Goal: Complete application form

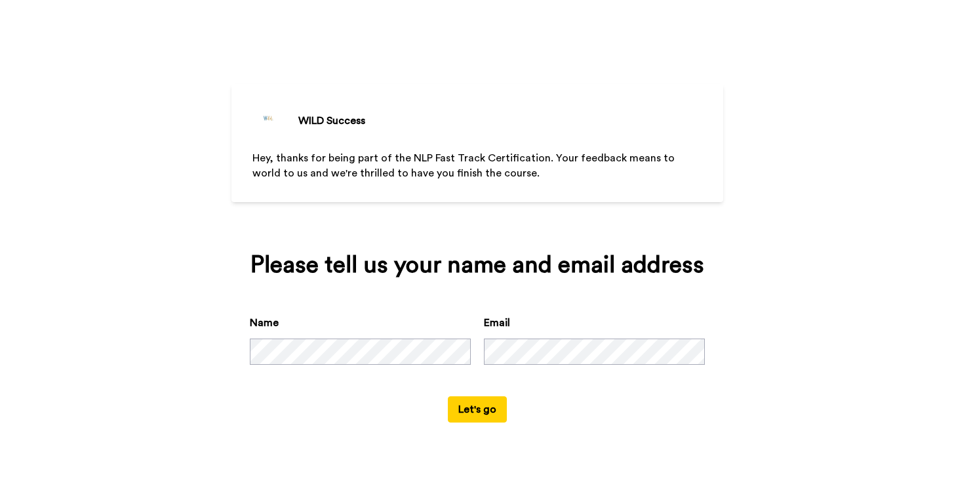
click at [496, 410] on button "Let's go" at bounding box center [477, 409] width 59 height 26
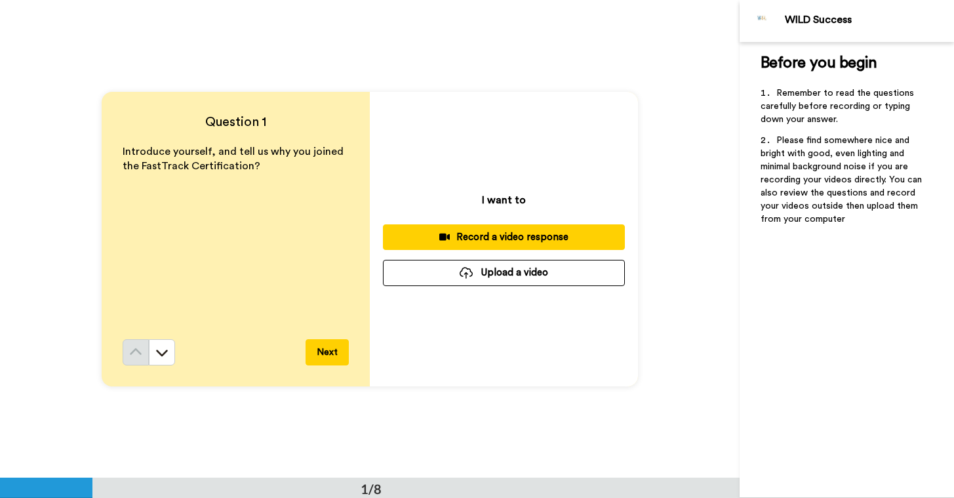
click at [501, 237] on div "Record a video response" at bounding box center [503, 237] width 221 height 14
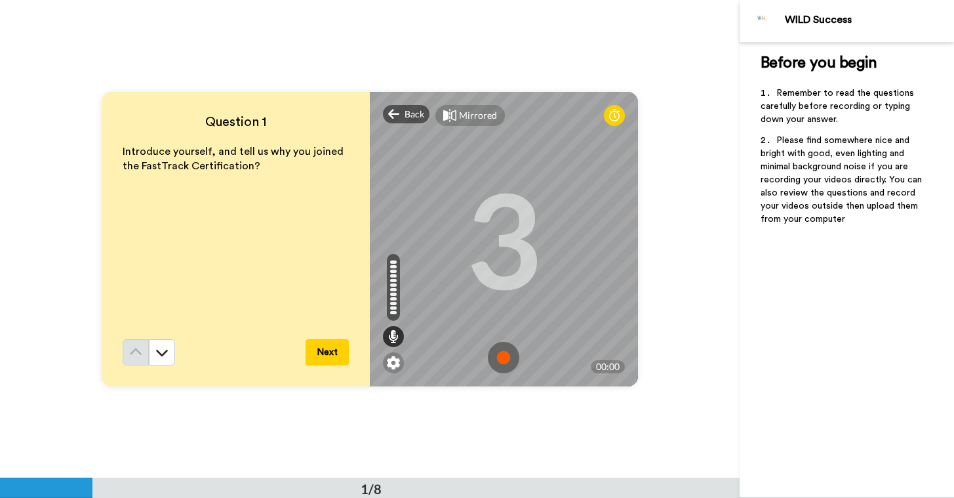
click at [503, 358] on img at bounding box center [503, 357] width 31 height 31
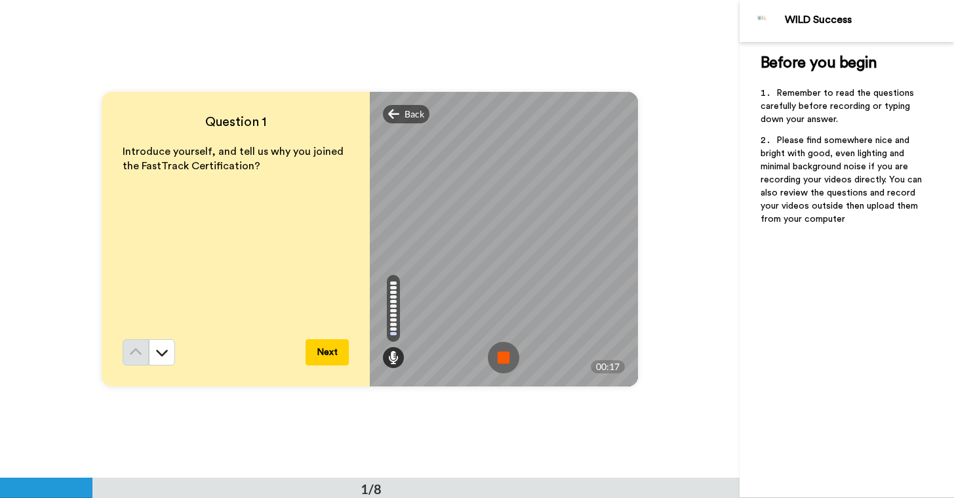
click at [503, 358] on img at bounding box center [503, 357] width 31 height 31
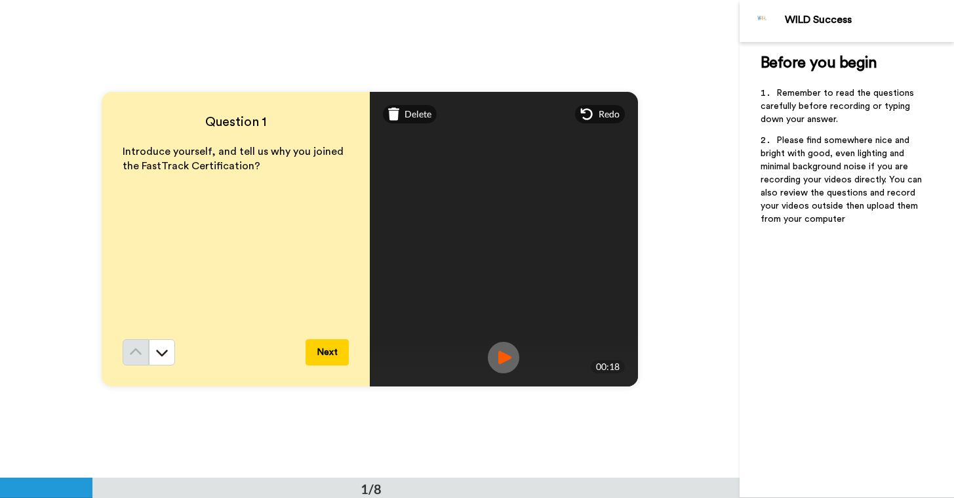
click at [503, 358] on img at bounding box center [503, 357] width 31 height 31
click at [330, 354] on button "Next" at bounding box center [326, 352] width 43 height 26
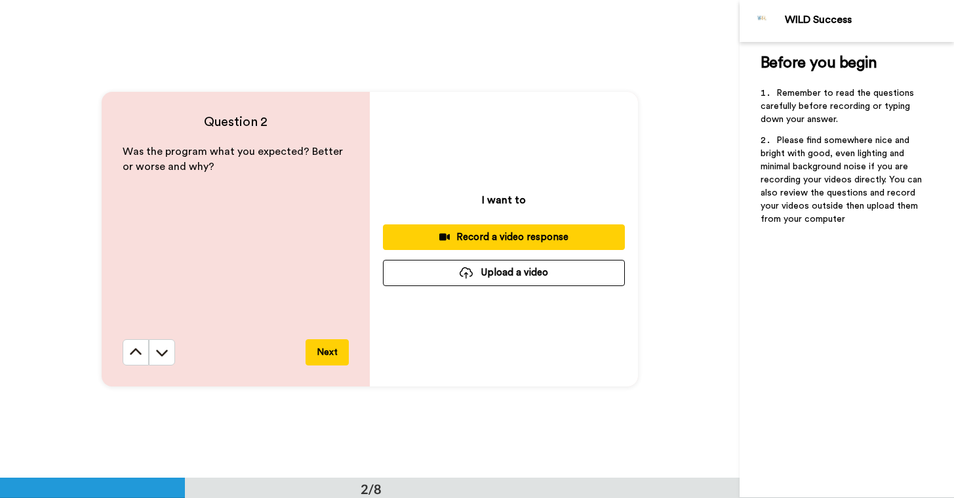
scroll to position [478, 0]
click at [485, 236] on div "Record a video response" at bounding box center [503, 236] width 221 height 14
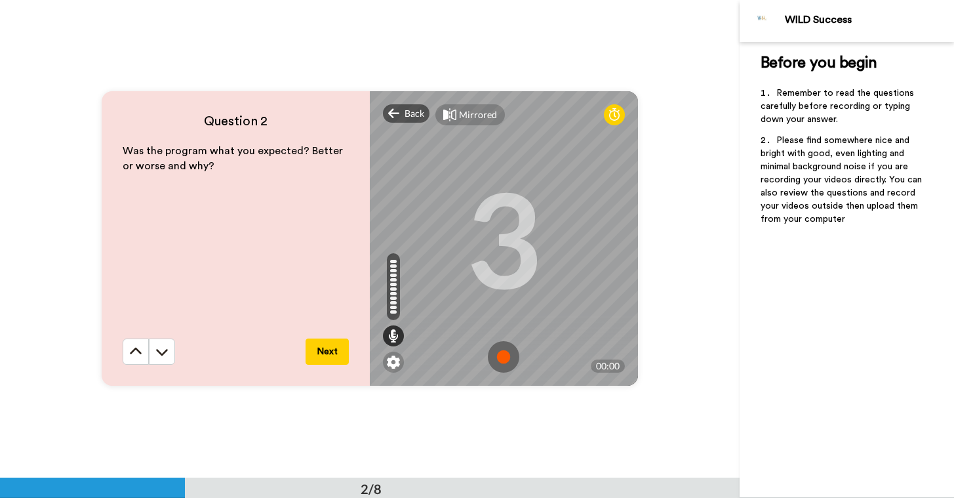
click at [508, 353] on img at bounding box center [503, 356] width 31 height 31
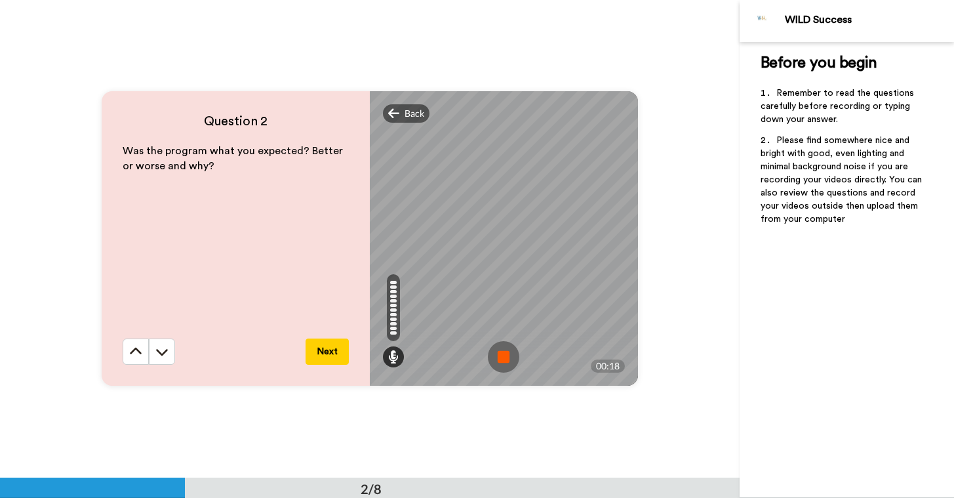
click at [332, 345] on button "Next" at bounding box center [326, 351] width 43 height 26
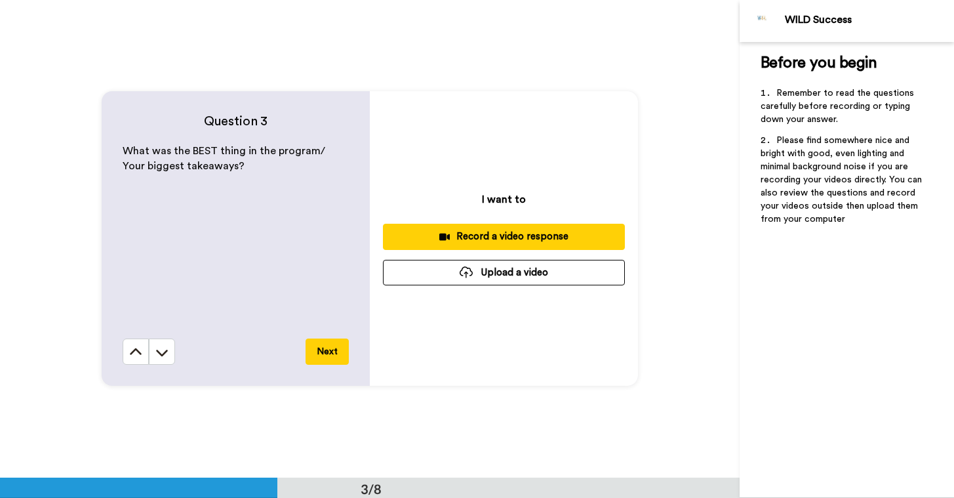
scroll to position [955, 0]
click at [469, 235] on div "Record a video response" at bounding box center [503, 236] width 221 height 14
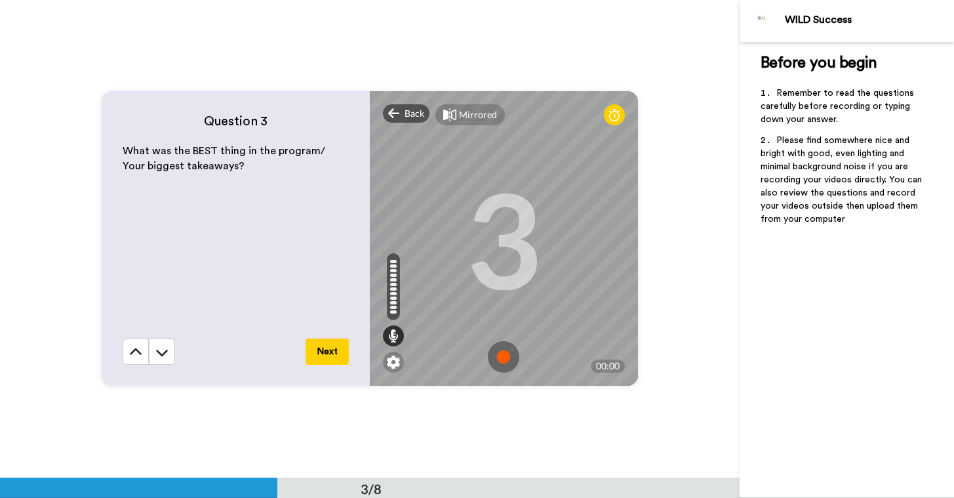
click at [509, 359] on img at bounding box center [503, 356] width 31 height 31
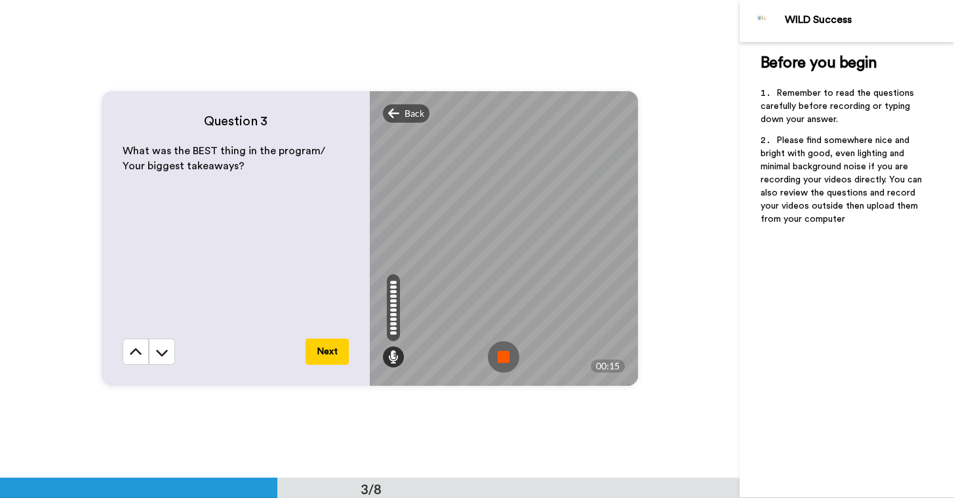
click at [328, 358] on button "Next" at bounding box center [326, 351] width 43 height 26
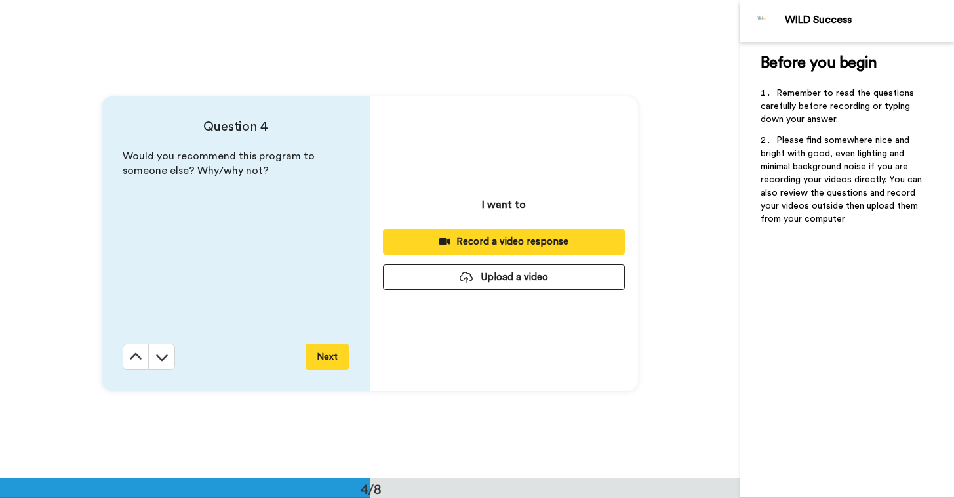
scroll to position [1432, 0]
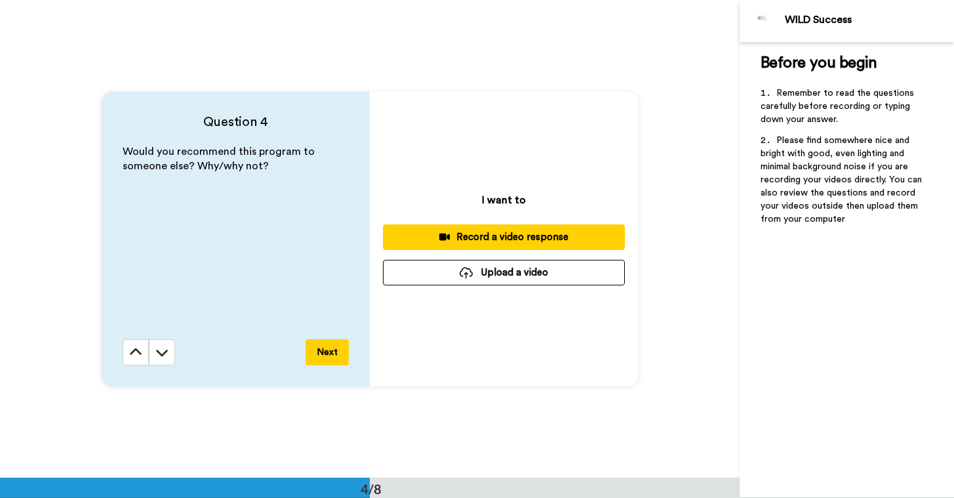
click at [525, 240] on div "Record a video response" at bounding box center [503, 237] width 221 height 14
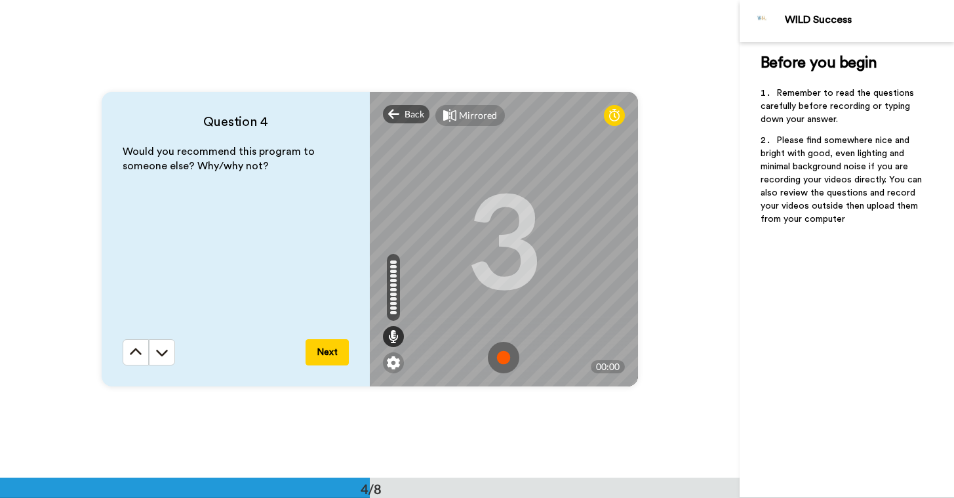
click at [510, 360] on img at bounding box center [503, 357] width 31 height 31
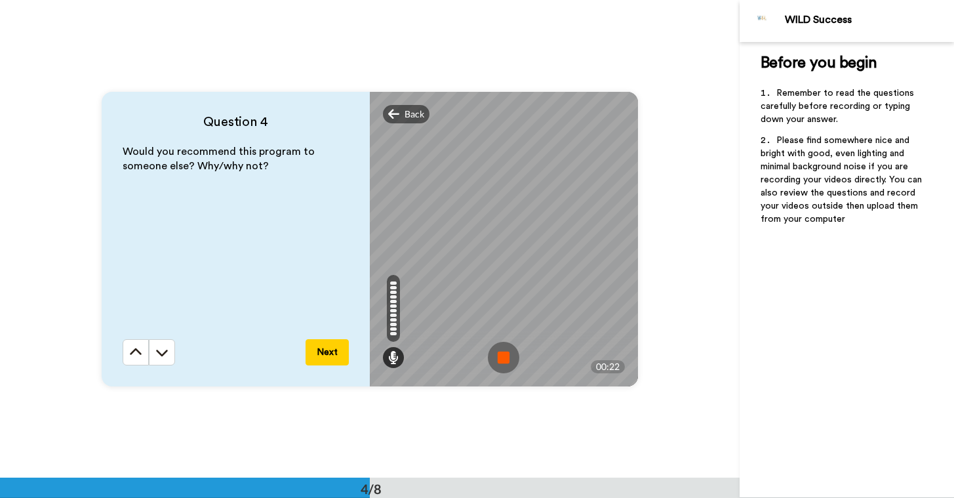
click at [337, 345] on button "Next" at bounding box center [326, 352] width 43 height 26
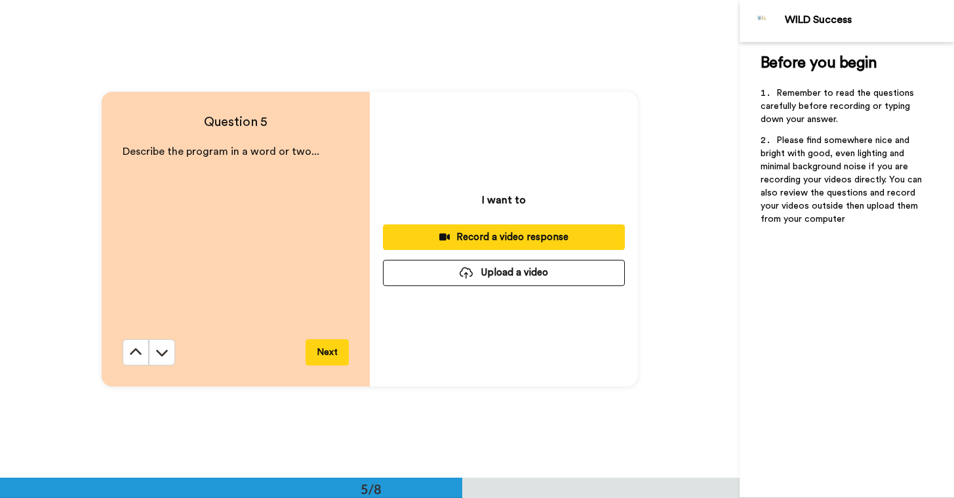
scroll to position [1910, 0]
click at [513, 235] on div "Record a video response" at bounding box center [503, 236] width 221 height 14
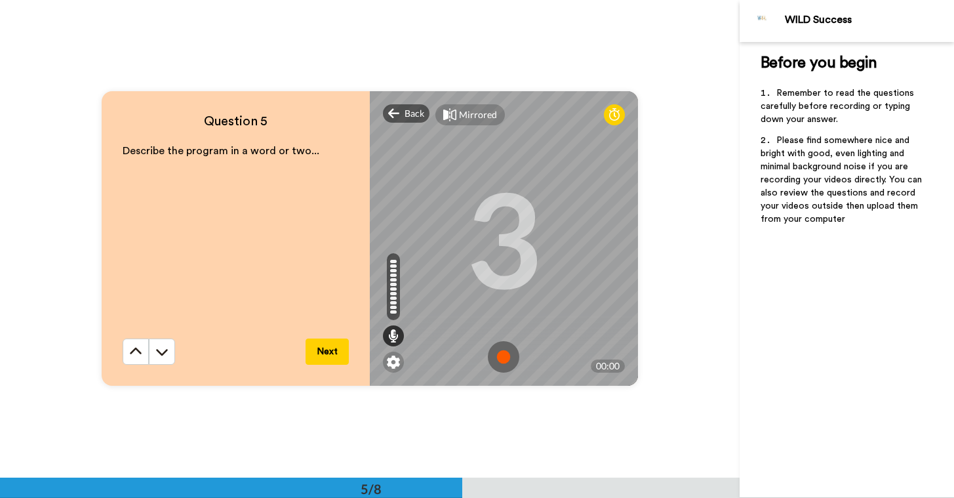
click at [328, 350] on button "Next" at bounding box center [326, 351] width 43 height 26
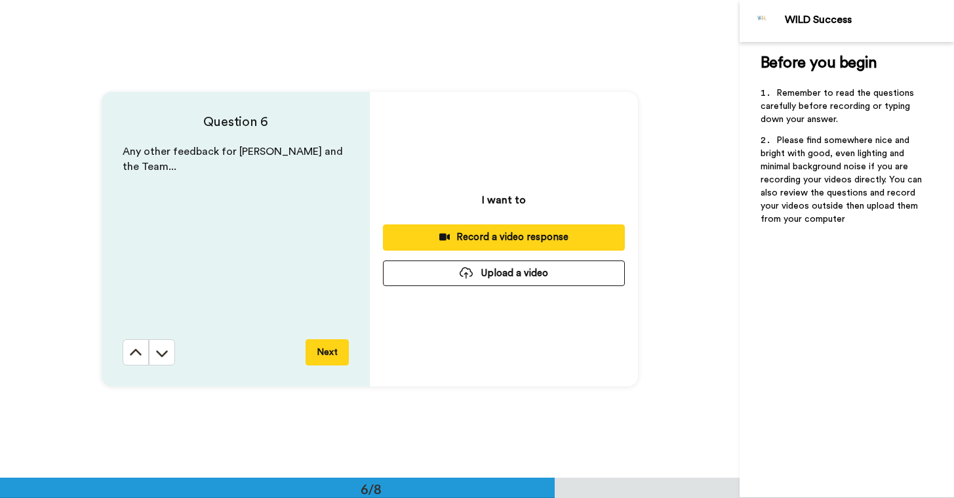
scroll to position [2387, 0]
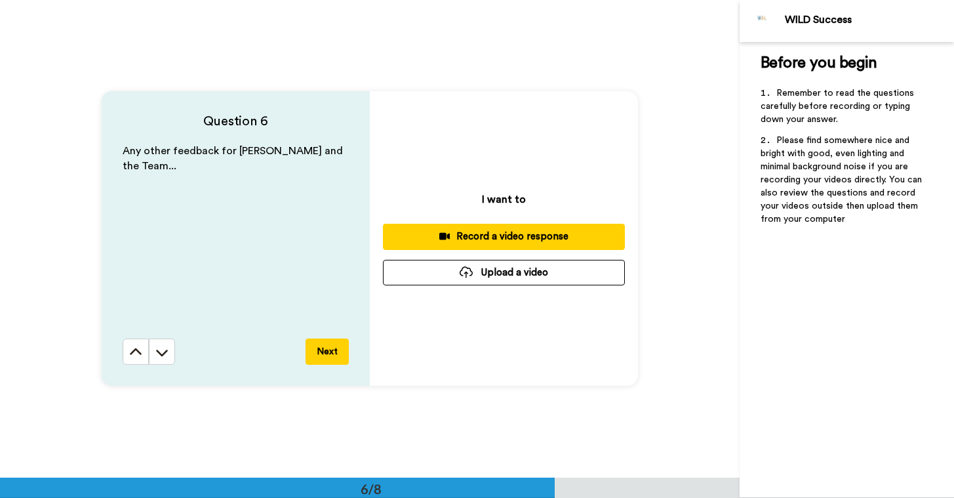
click at [489, 237] on div "Record a video response" at bounding box center [503, 236] width 221 height 14
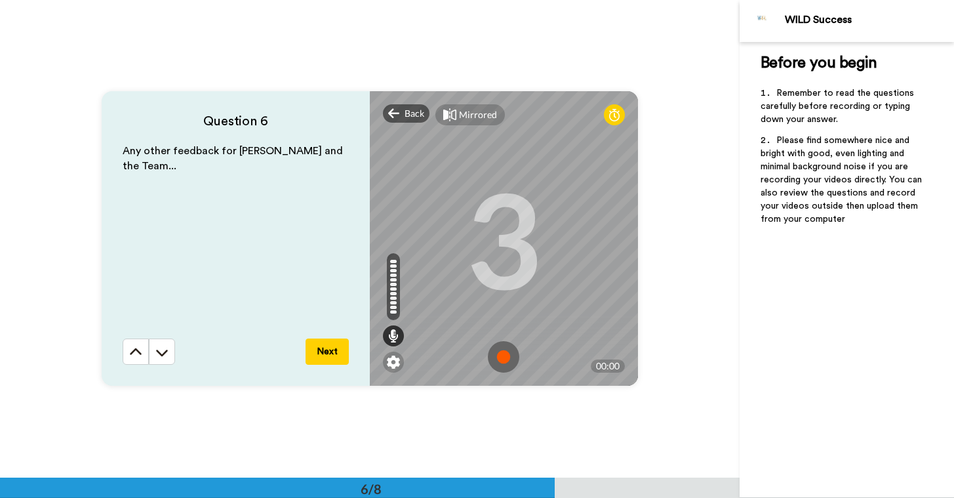
click at [324, 352] on button "Next" at bounding box center [326, 351] width 43 height 26
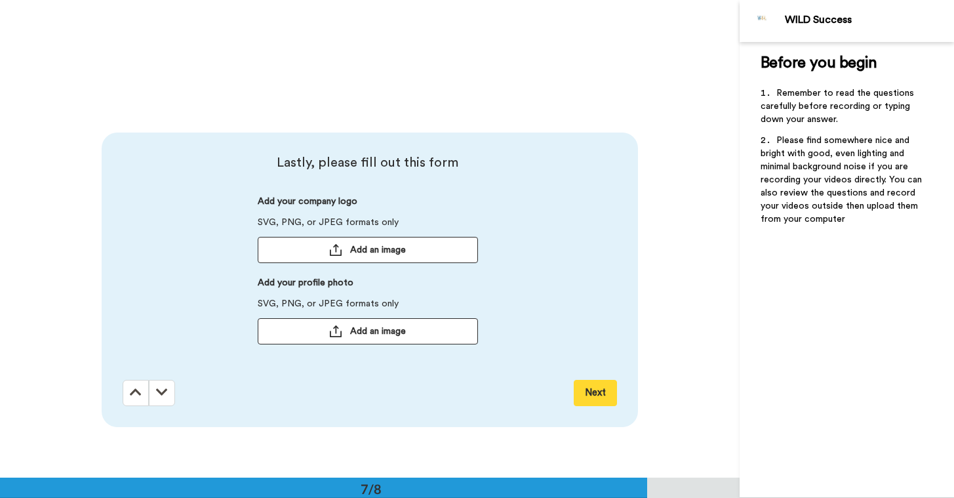
scroll to position [2865, 0]
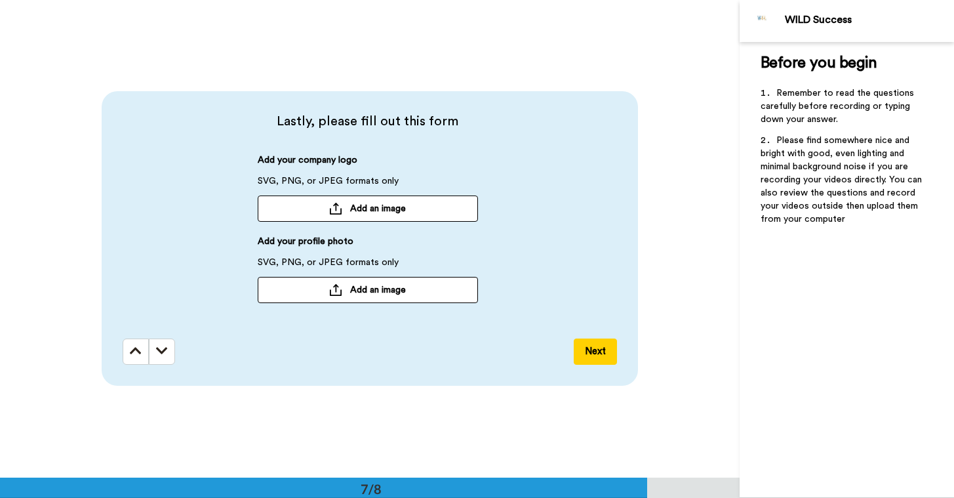
click at [596, 351] on button "Next" at bounding box center [595, 351] width 43 height 26
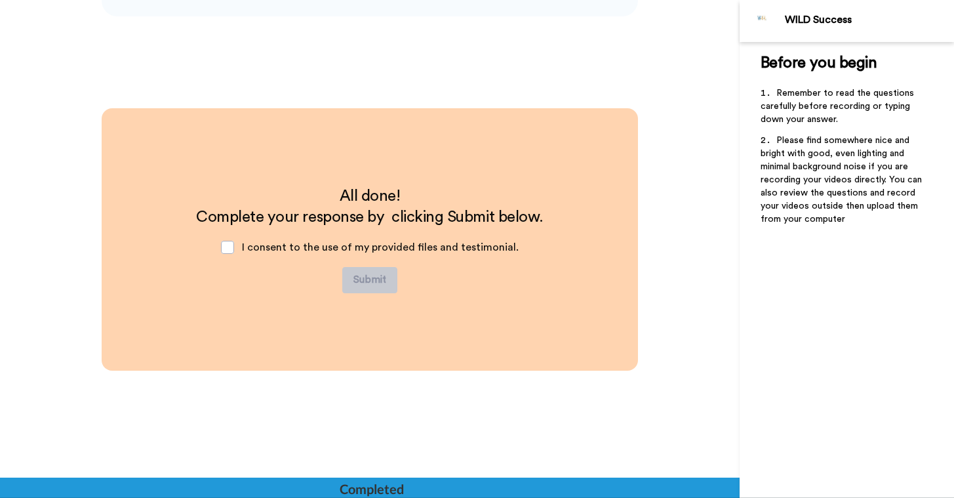
scroll to position [3234, 0]
click at [231, 248] on span at bounding box center [227, 246] width 13 height 13
click at [370, 282] on button "Submit" at bounding box center [369, 279] width 55 height 26
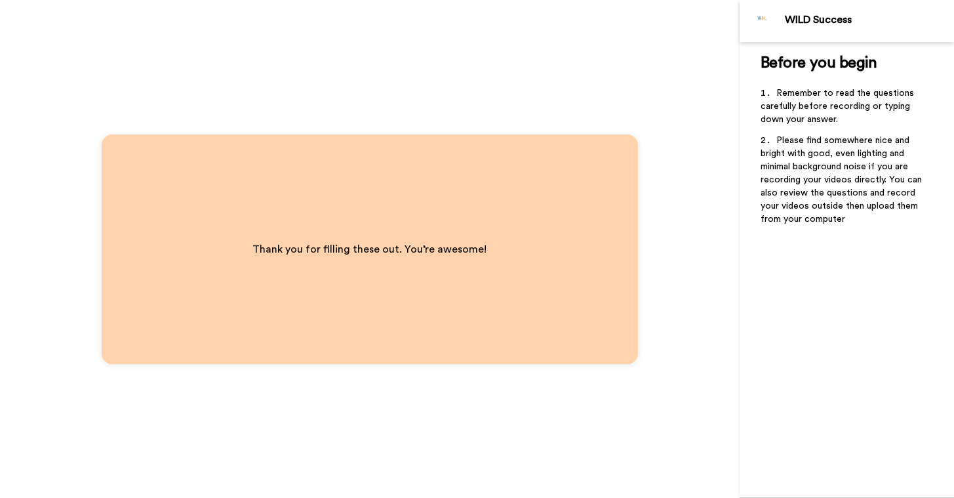
click at [460, 116] on div "Thank you for filling these out. You’re awesome!" at bounding box center [369, 249] width 739 height 498
